Goal: Information Seeking & Learning: Learn about a topic

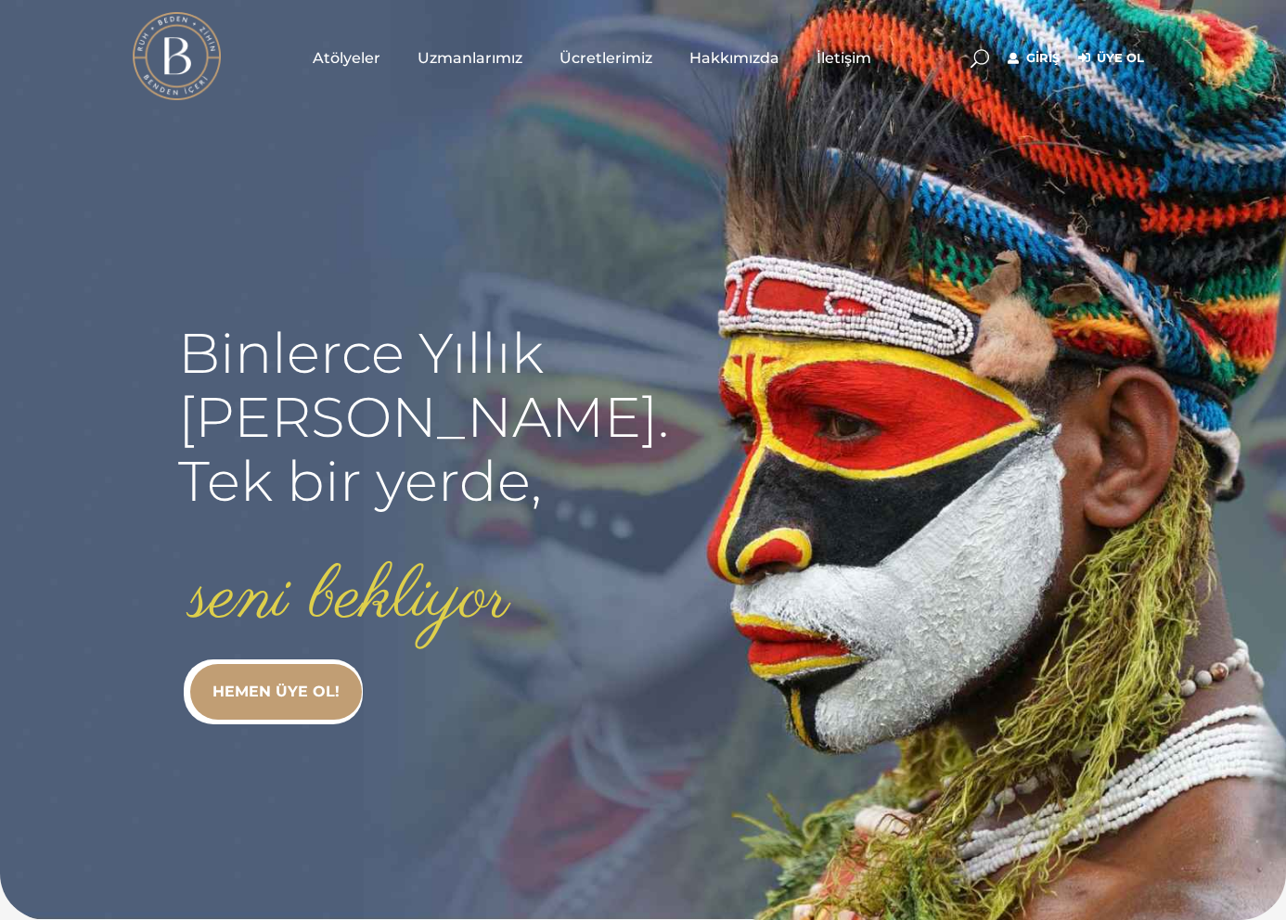
click at [418, 58] on span "Uzmanlarımız" at bounding box center [470, 57] width 105 height 21
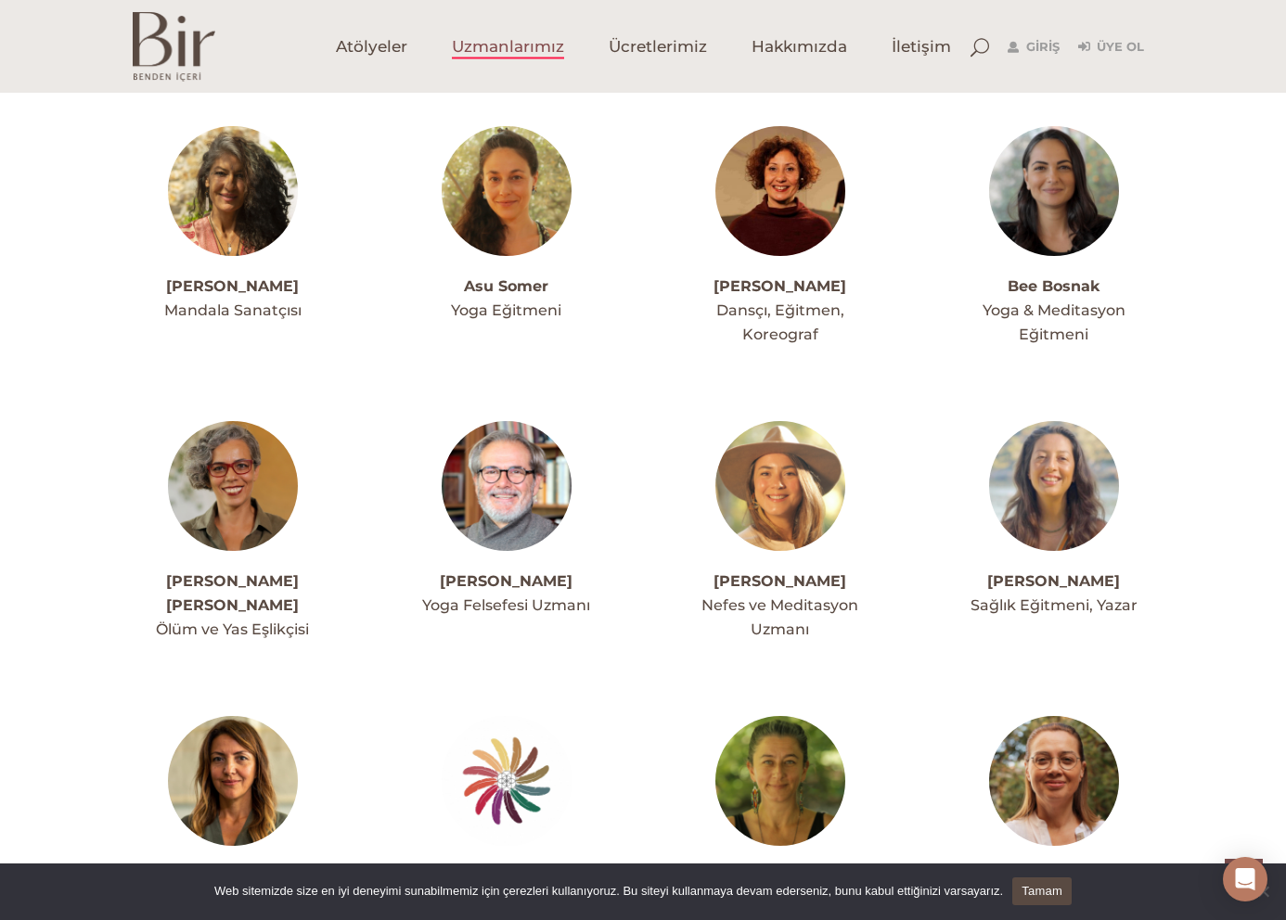
scroll to position [804, 0]
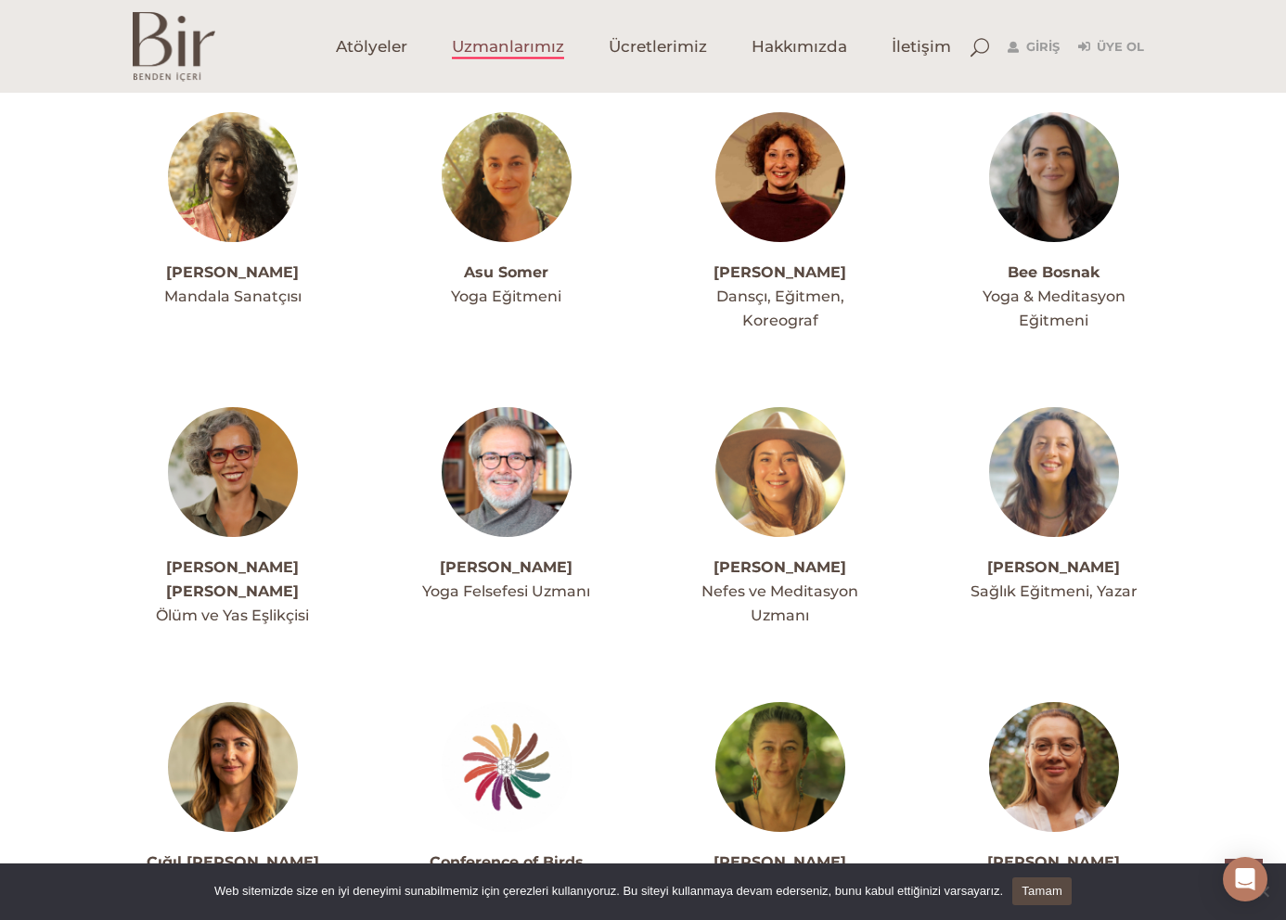
click at [790, 438] on img at bounding box center [780, 472] width 130 height 130
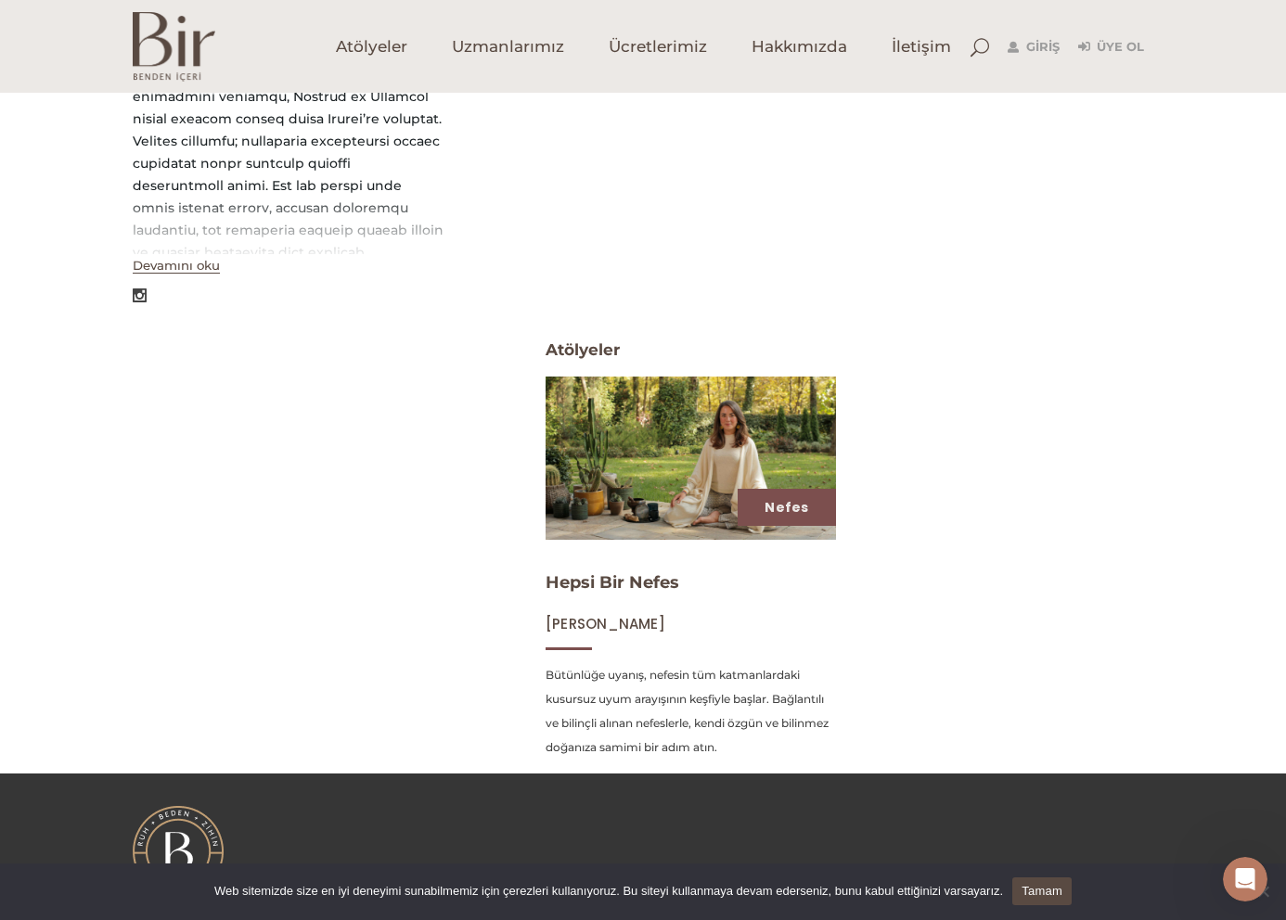
scroll to position [551, 0]
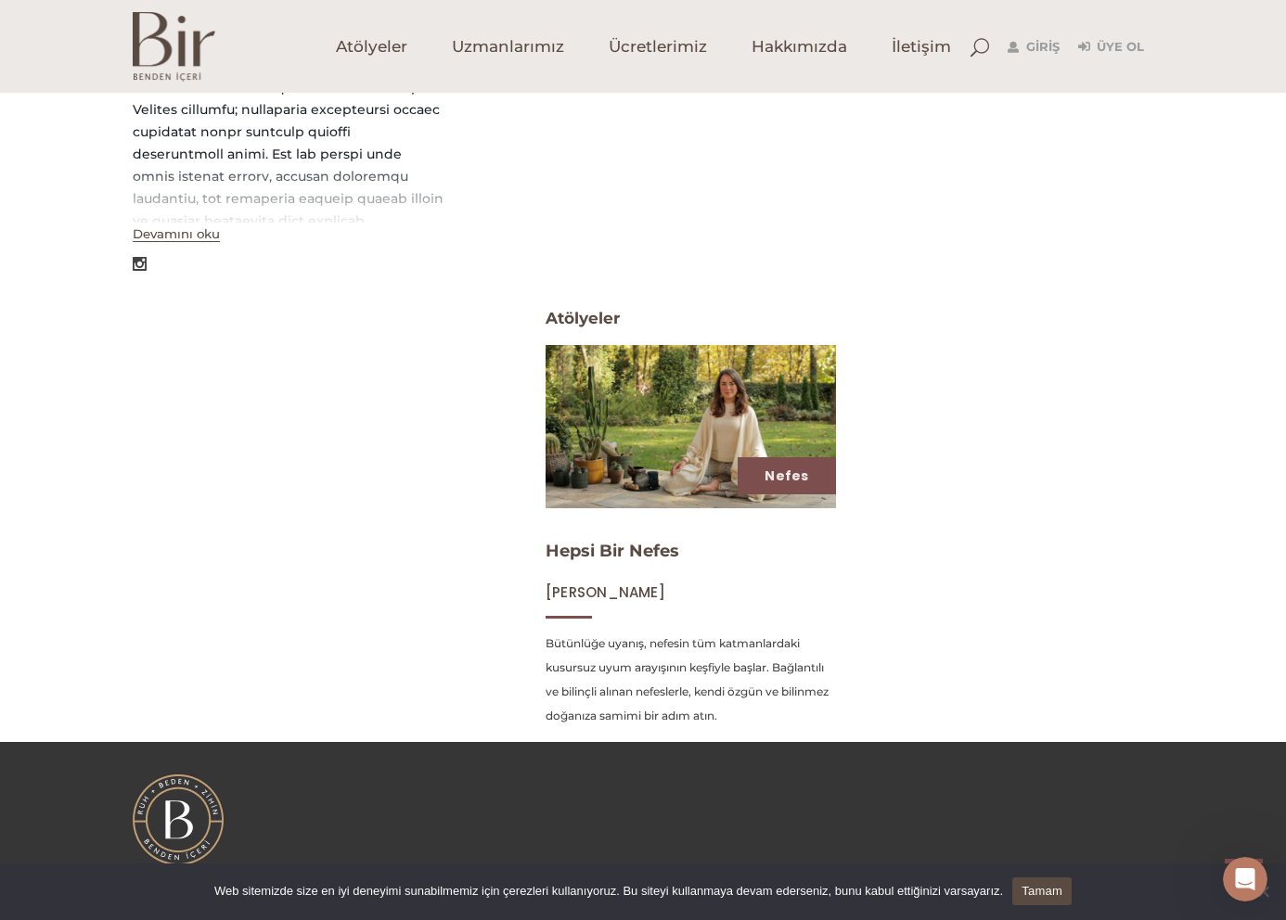
click at [686, 433] on img at bounding box center [690, 426] width 299 height 168
